Goal: Transaction & Acquisition: Purchase product/service

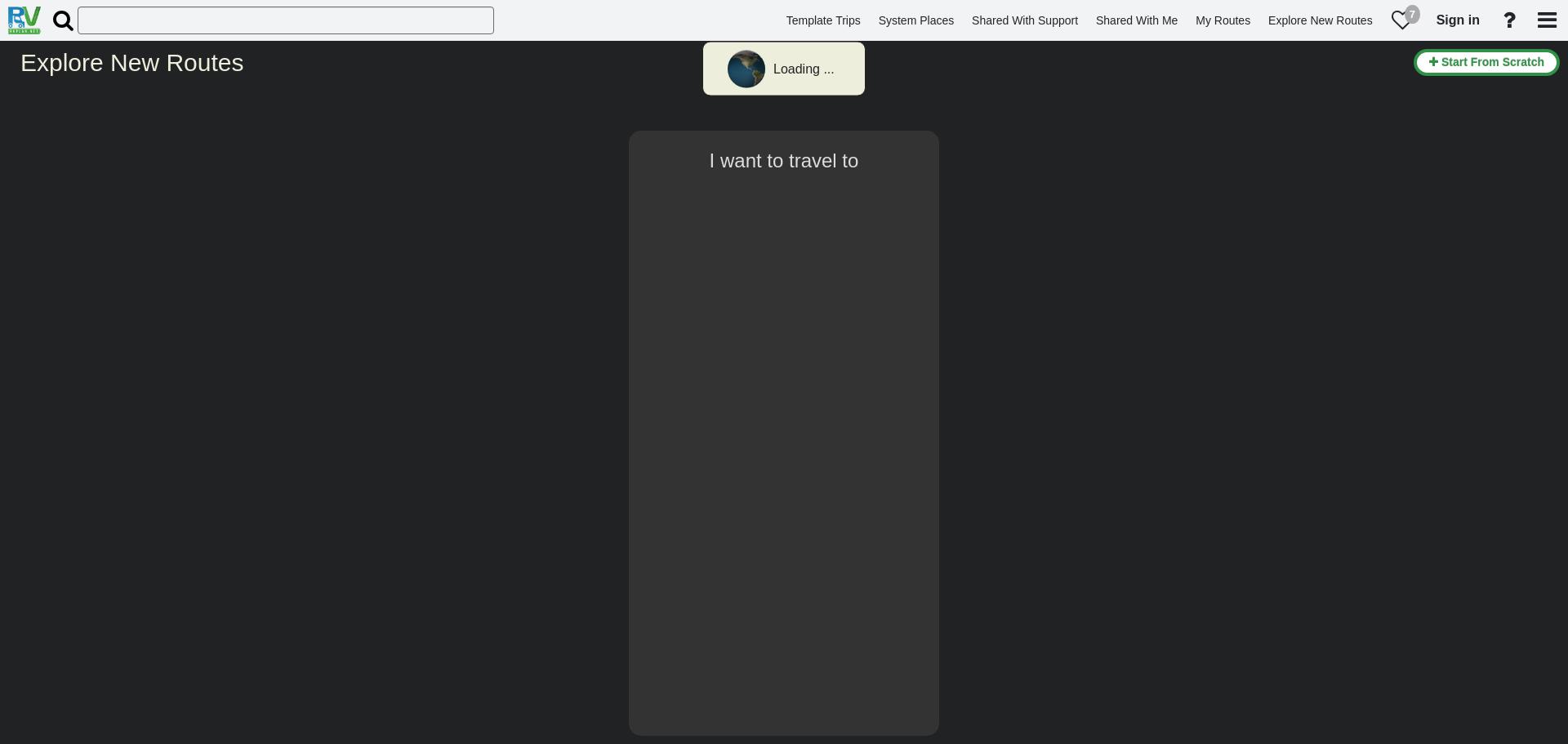
select select "number:2"
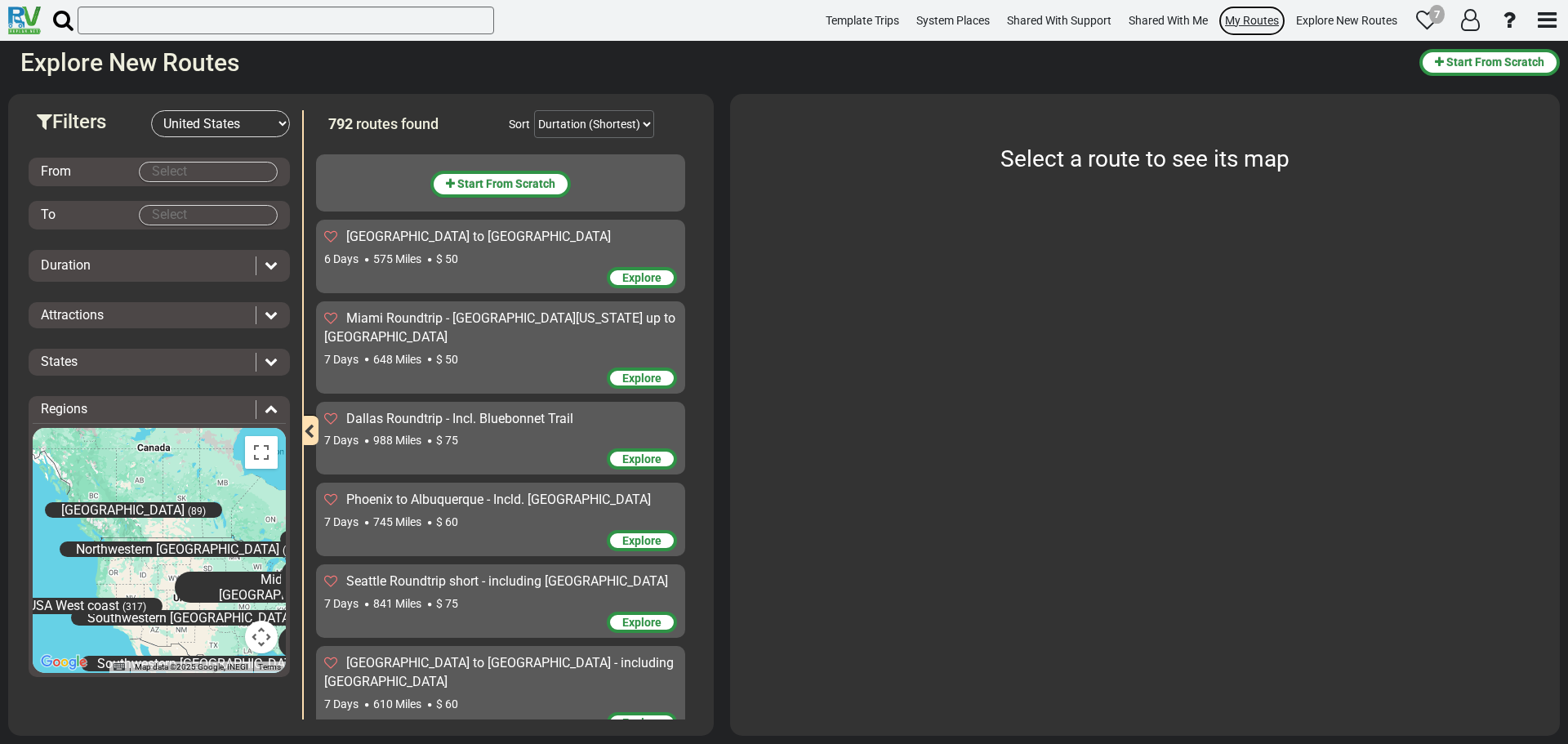
click at [1248, 22] on span "My Routes" at bounding box center [1252, 19] width 54 height 13
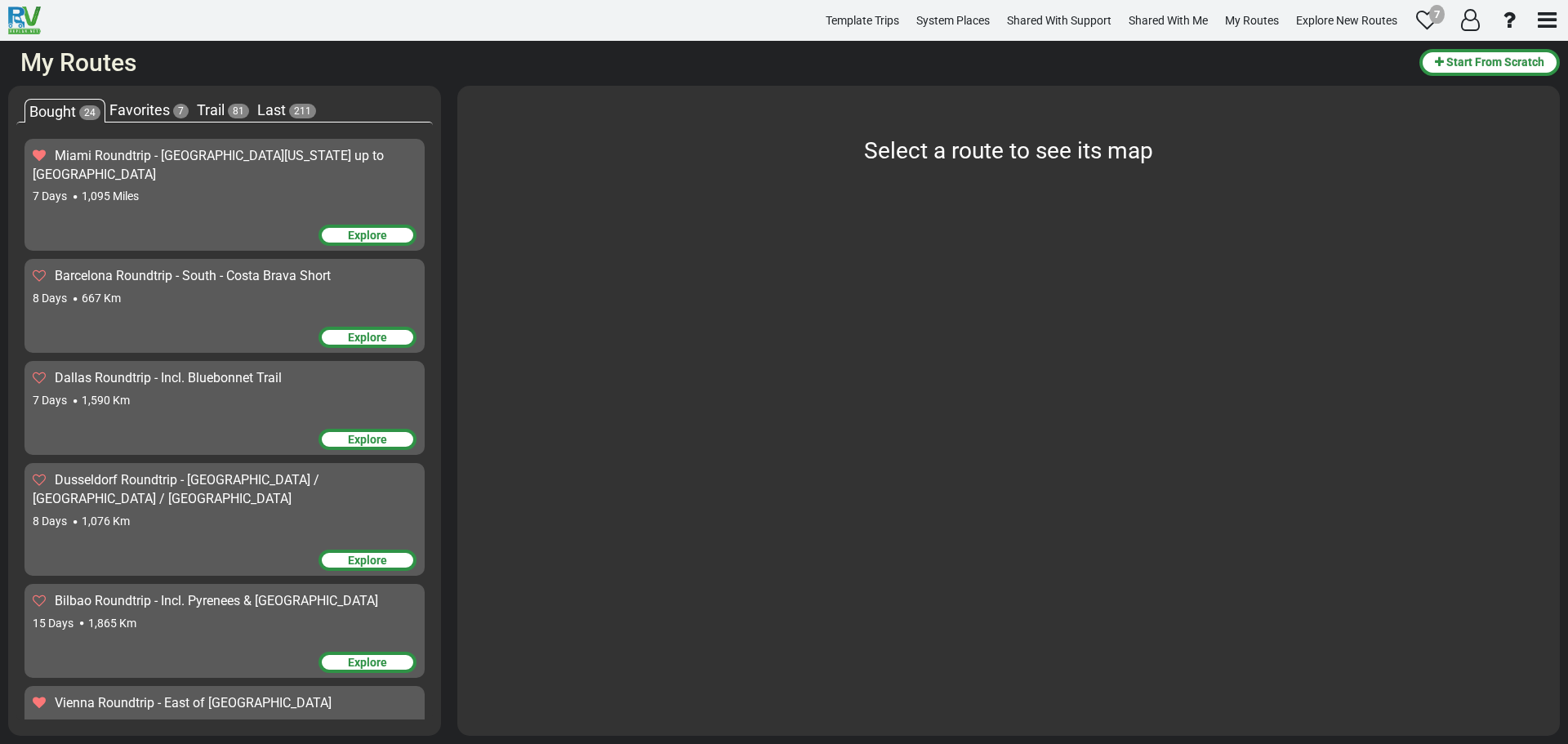
click at [216, 104] on span "Trail" at bounding box center [210, 110] width 28 height 17
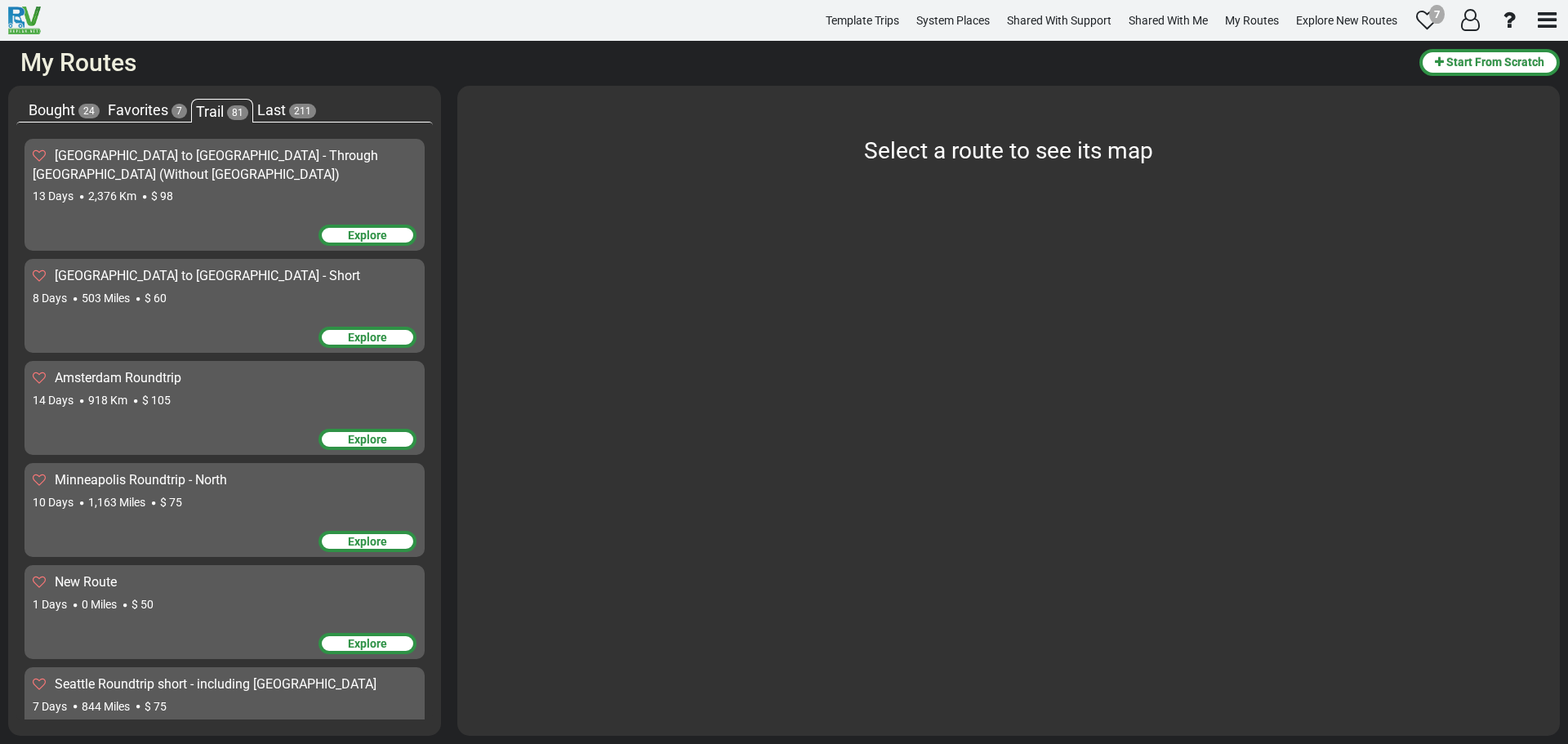
click at [204, 225] on div "Explore" at bounding box center [225, 236] width 384 height 24
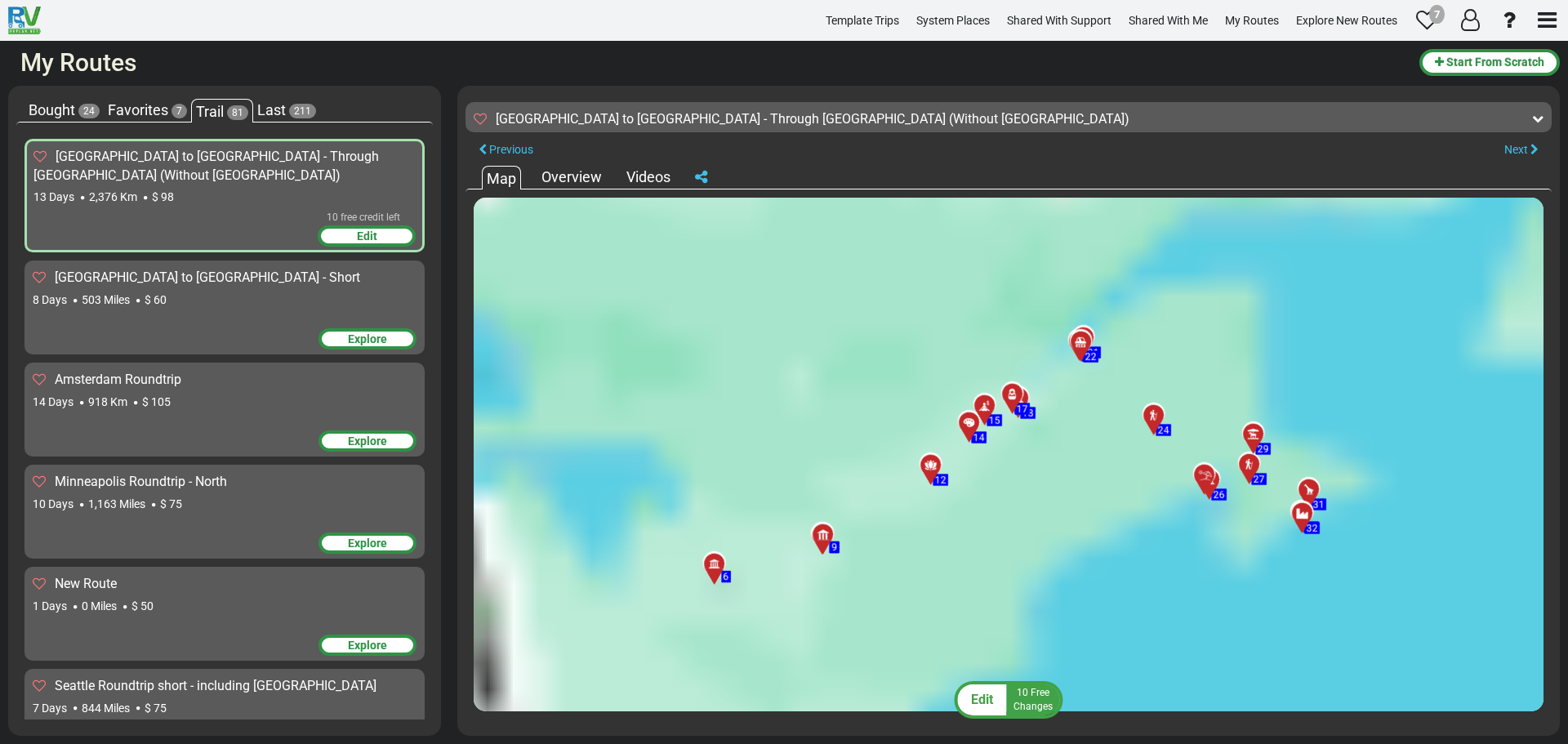
click at [996, 704] on div "Edit" at bounding box center [983, 699] width 49 height 31
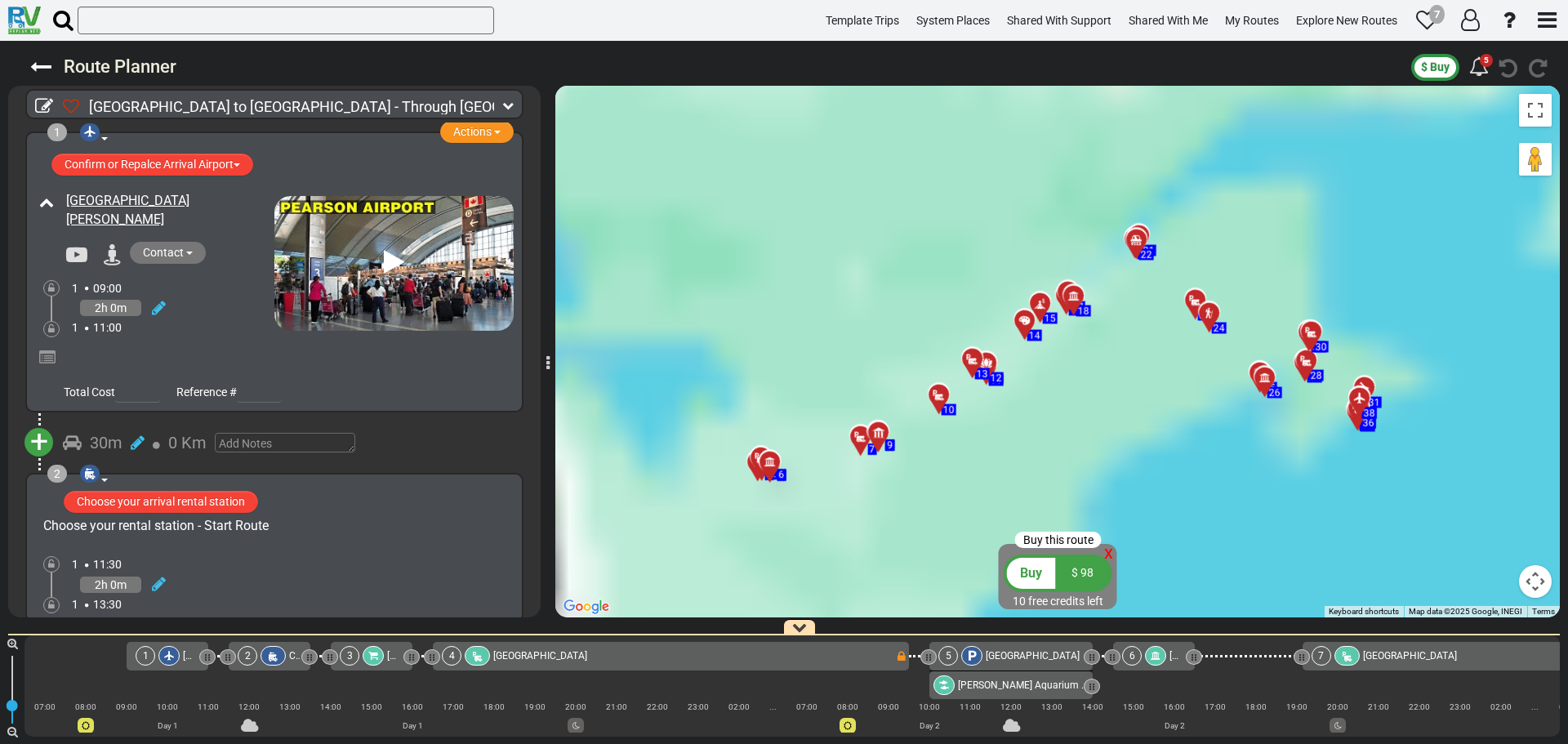
click at [1037, 579] on span "Buy" at bounding box center [1031, 573] width 22 height 16
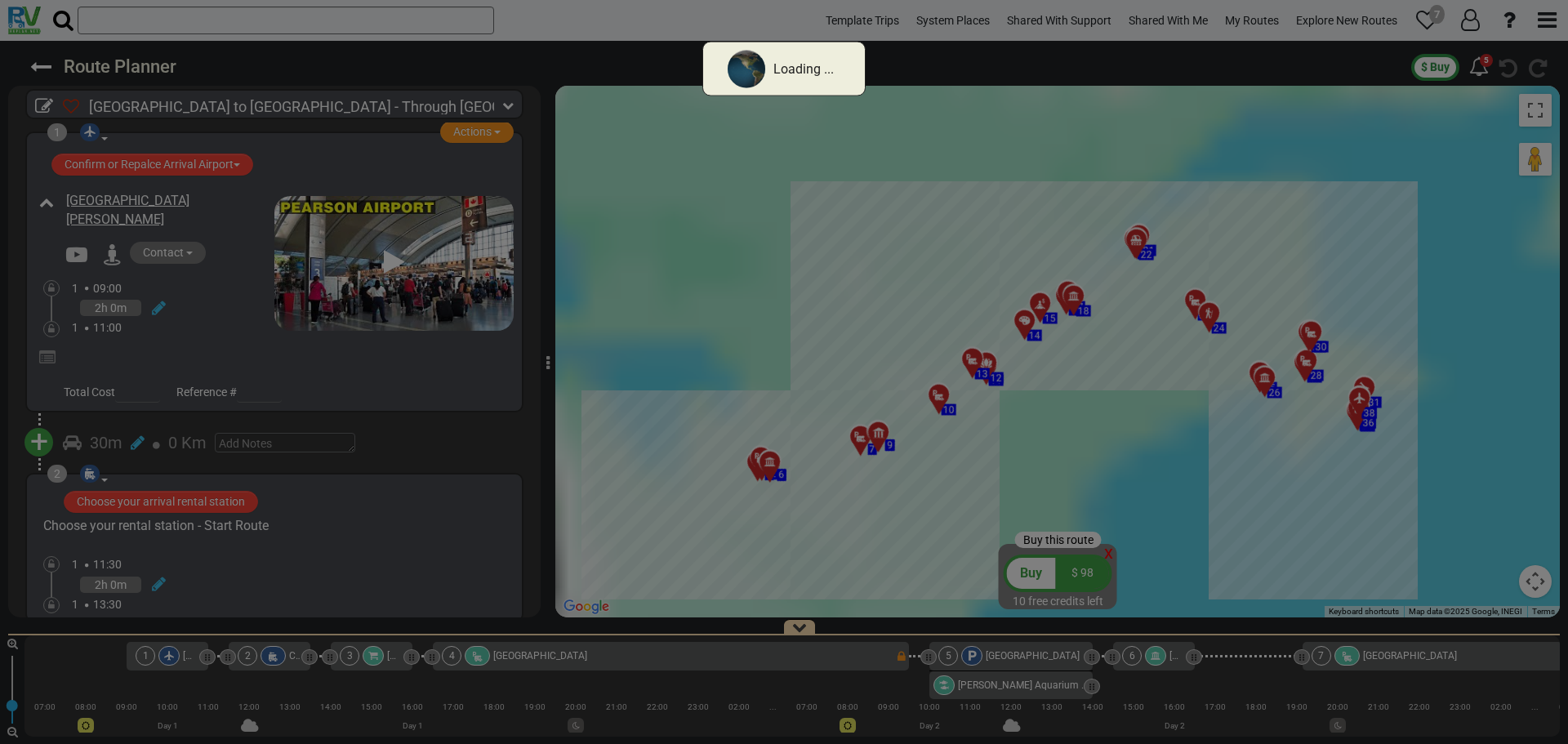
select select "string:IL"
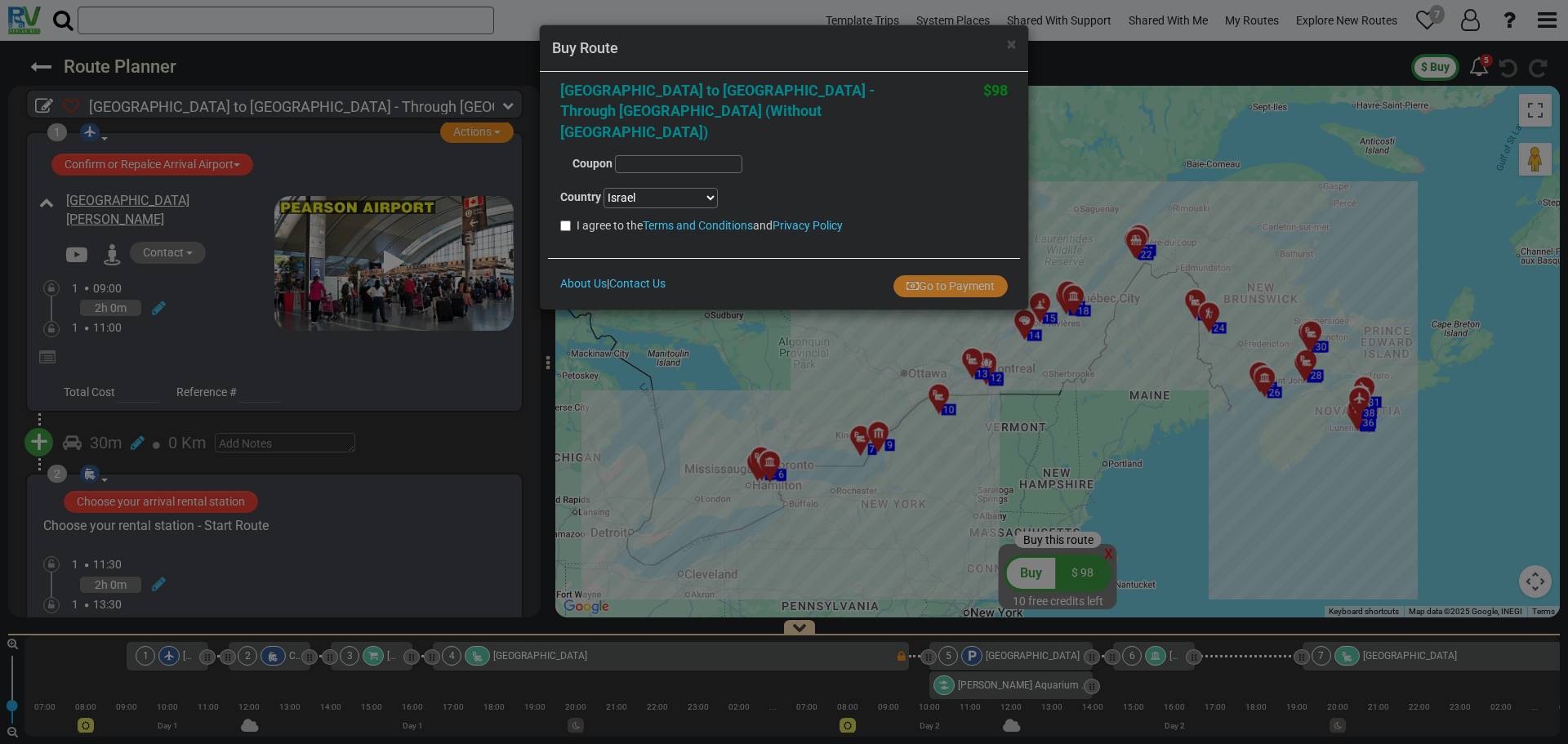
click at [605, 217] on label "I agree to the Terms and Conditions and Privacy Policy" at bounding box center [702, 225] width 283 height 16
click at [571, 221] on input "I agree to the Terms and Conditions and Privacy Policy" at bounding box center [565, 226] width 11 height 11
checkbox input "true"
click at [904, 275] on button "Go to Payment" at bounding box center [951, 286] width 114 height 22
